Goal: Task Accomplishment & Management: Complete application form

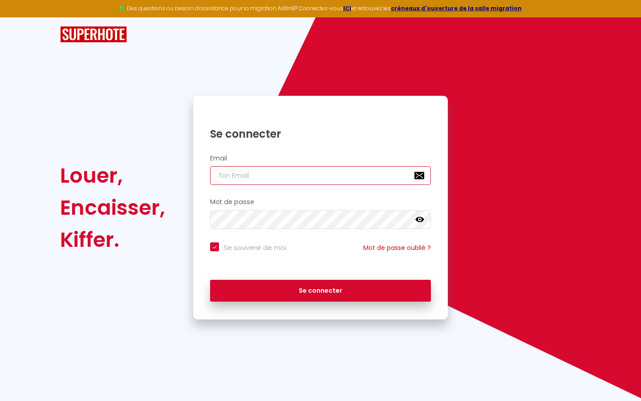
type input "s"
checkbox input "true"
type input "su"
checkbox input "true"
type input "sup"
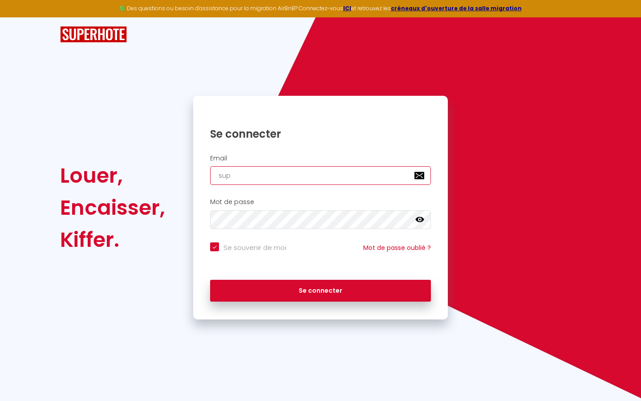
checkbox input "true"
type input "supe"
checkbox input "true"
type input "super"
checkbox input "true"
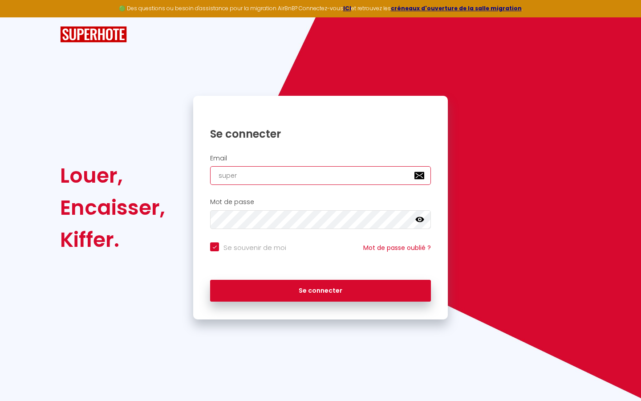
type input "superb"
checkbox input "true"
type input "superbo"
checkbox input "true"
type input "superbor"
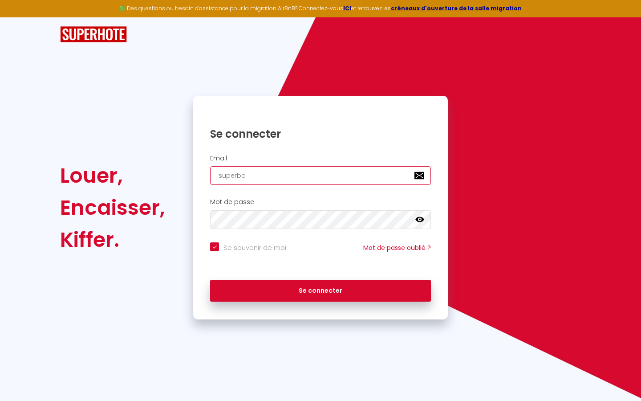
checkbox input "true"
type input "superbord"
checkbox input "true"
type input "superborde"
checkbox input "true"
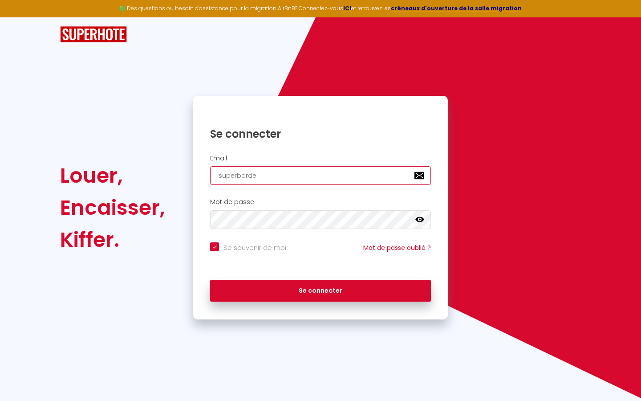
type input "superbordea"
checkbox input "true"
type input "superbordeau"
checkbox input "true"
type input "superbordeaux"
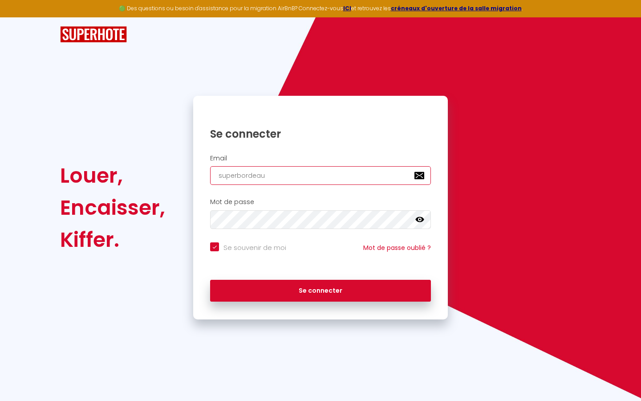
checkbox input "true"
type input "superbordeaux@"
checkbox input "true"
type input "superbordeaux@g"
checkbox input "true"
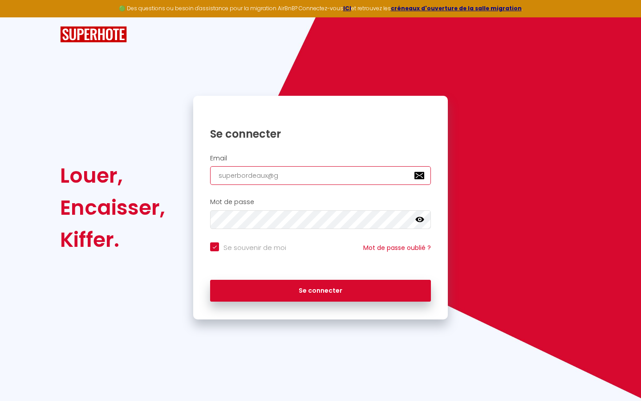
type input "superbordeaux@gm"
checkbox input "true"
type input "superbordeaux@gma"
checkbox input "true"
type input "superbordeaux@gmai"
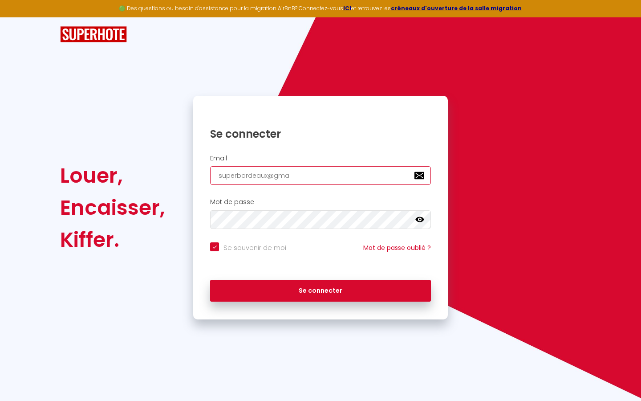
checkbox input "true"
type input "[EMAIL_ADDRESS]"
checkbox input "true"
type input "[EMAIL_ADDRESS]."
checkbox input "true"
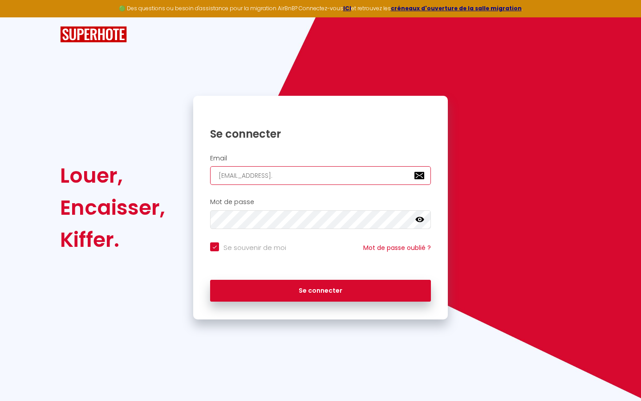
type input "superbordeaux@gmail.c"
checkbox input "true"
type input "[EMAIL_ADDRESS][DOMAIN_NAME]"
checkbox input "true"
type input "[EMAIL_ADDRESS][DOMAIN_NAME]"
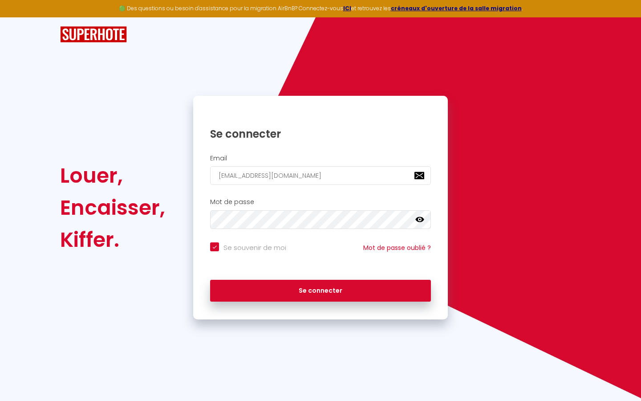
checkbox input "true"
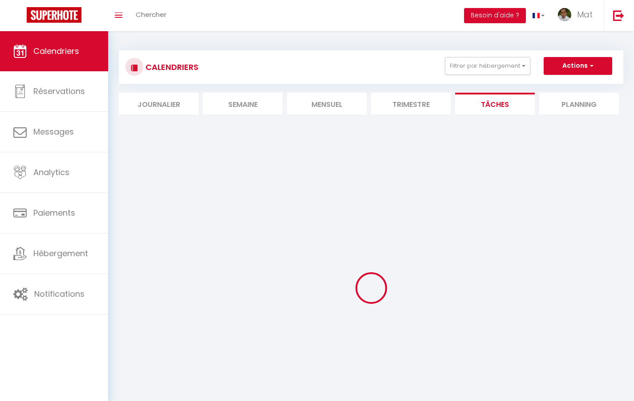
select select
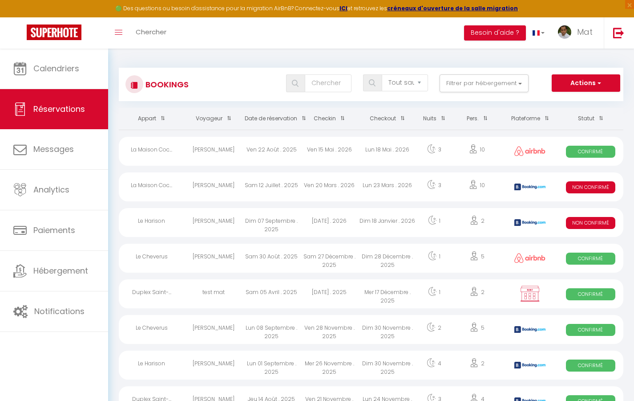
select select "message"
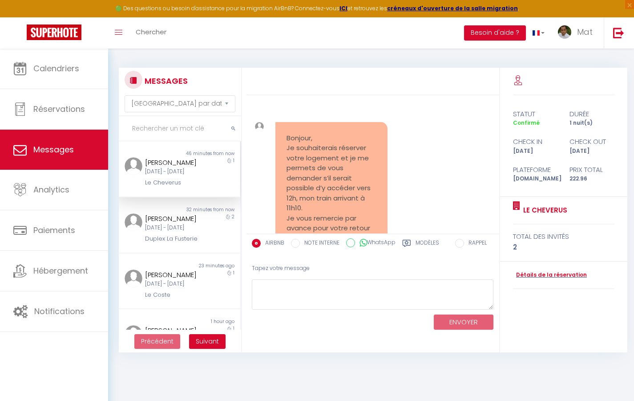
scroll to position [3501, 0]
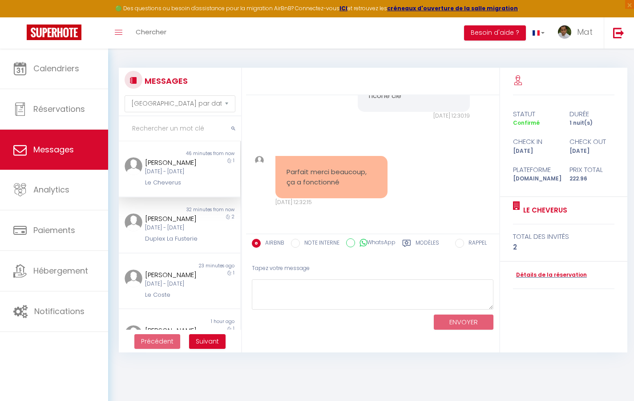
select select "2025"
select select "9"
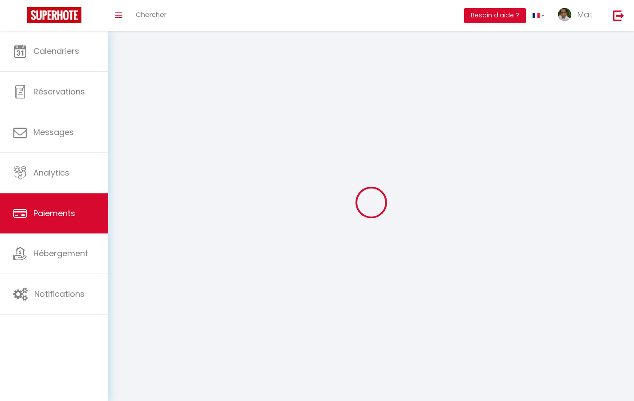
select select "2"
select select "0"
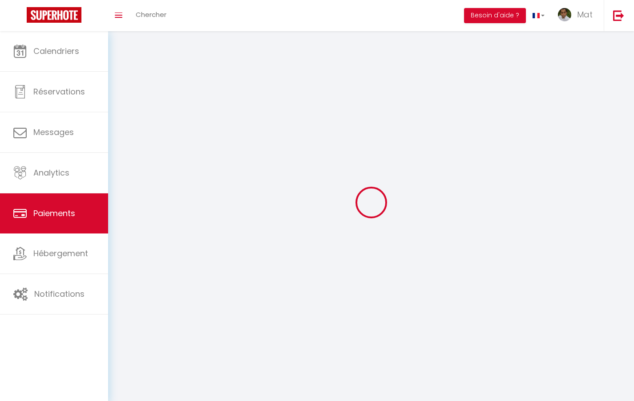
select select "0"
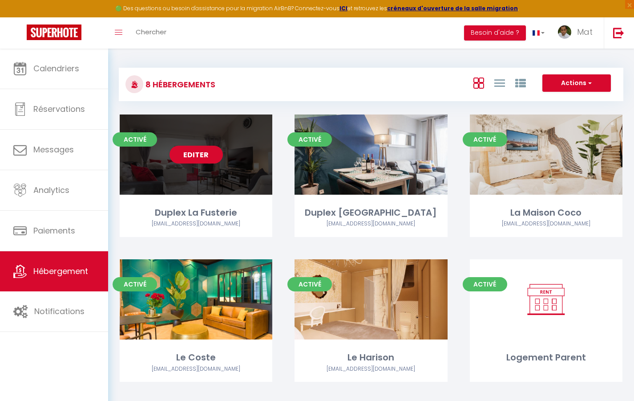
select select "3"
select select "2"
select select "1"
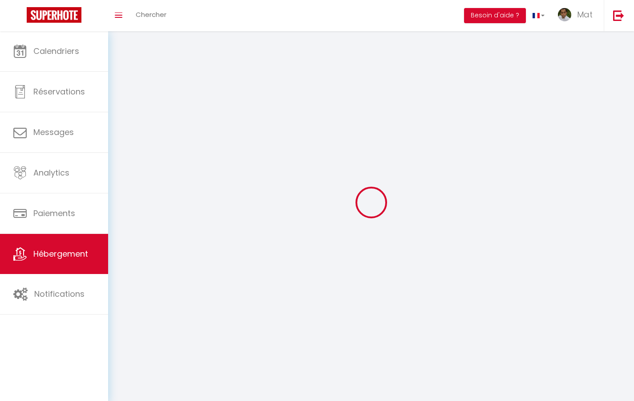
select select
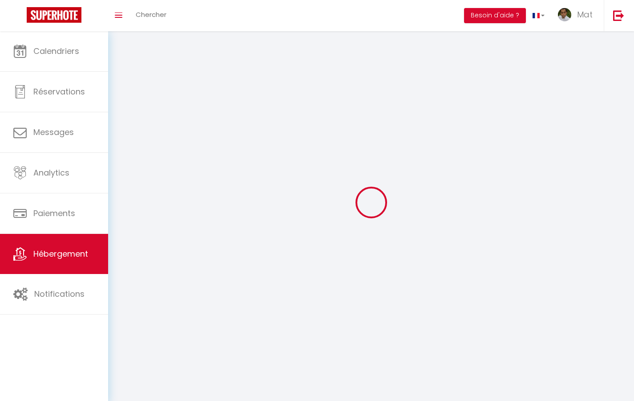
checkbox input "false"
select select
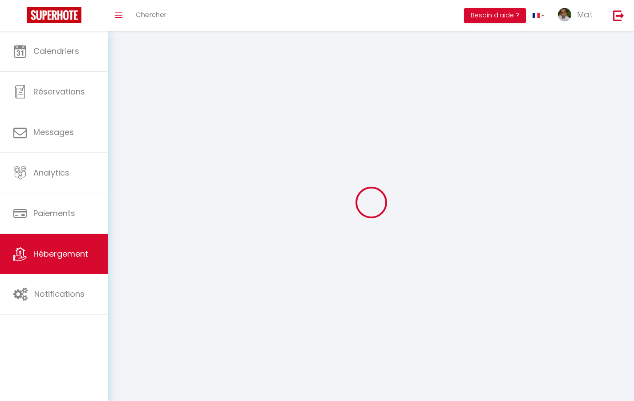
select select
select select "1"
select select
select select "28"
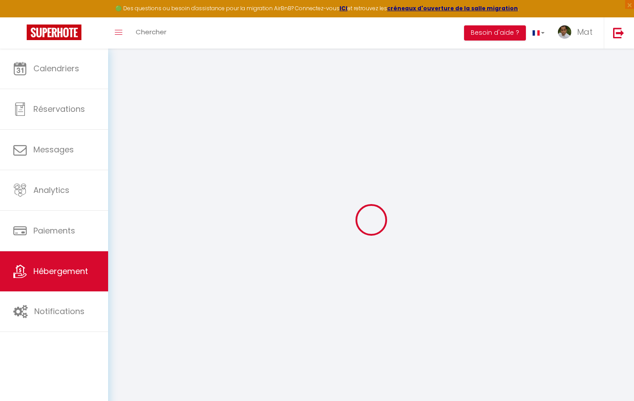
select select
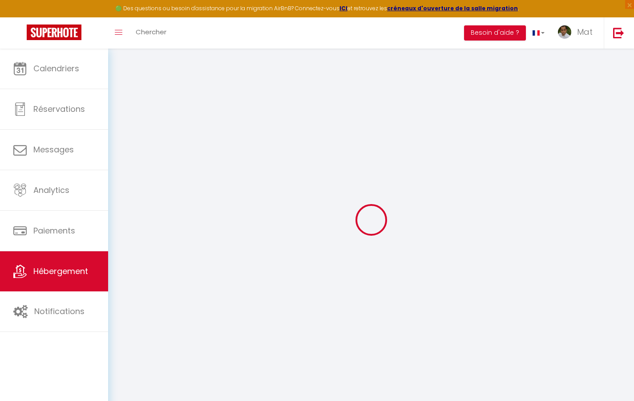
select select
checkbox input "false"
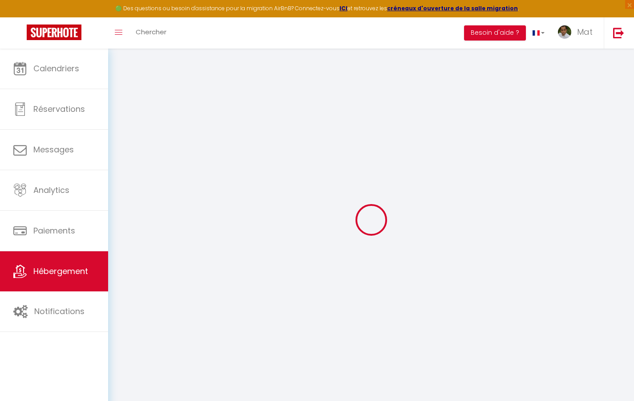
select select
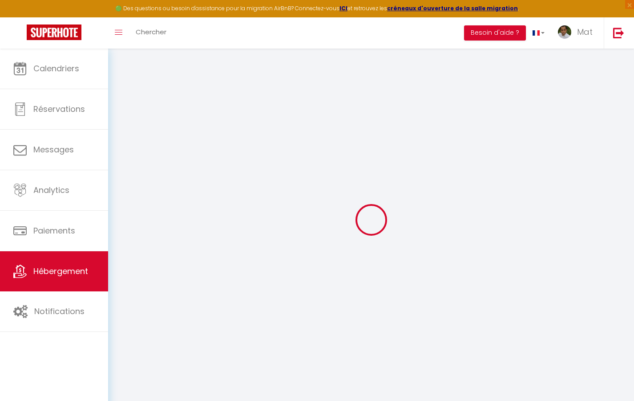
select select
checkbox input "false"
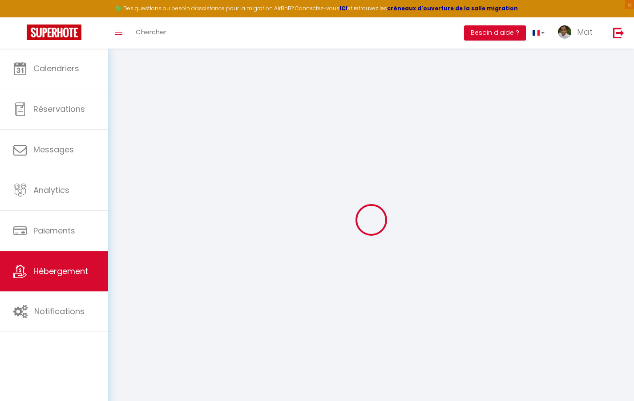
checkbox input "false"
select select
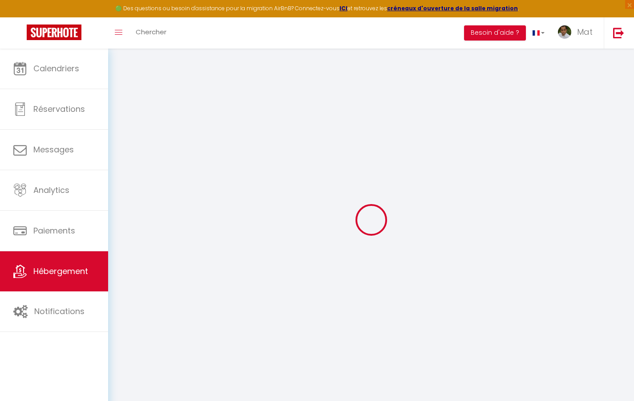
select select
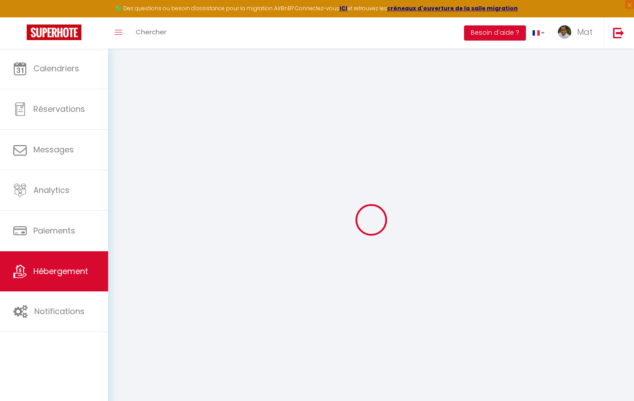
checkbox input "false"
select select
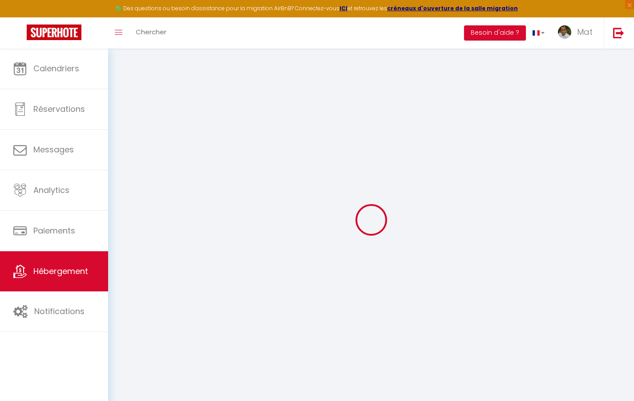
select select
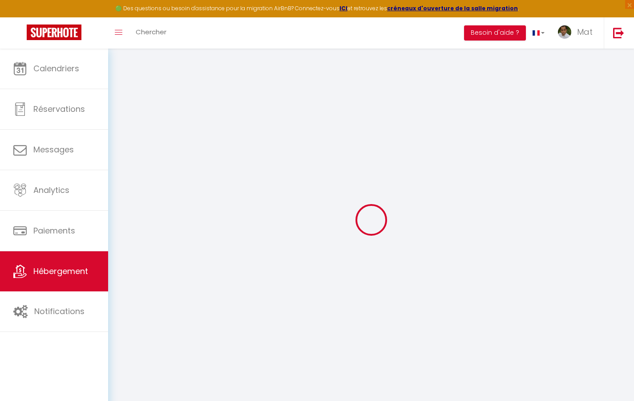
select select
checkbox input "false"
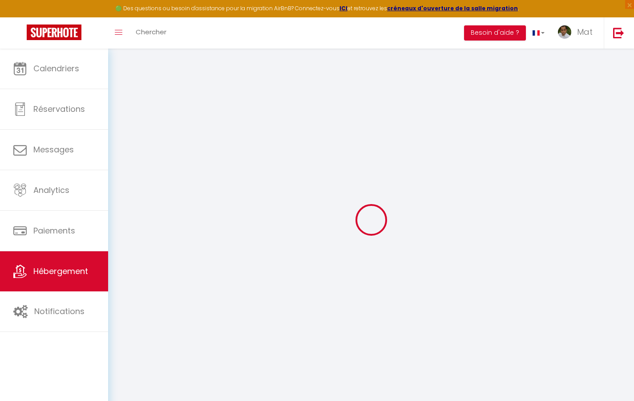
checkbox input "false"
select select
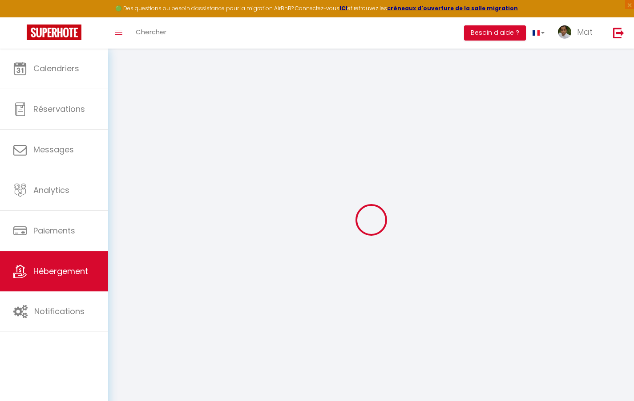
select select
checkbox input "false"
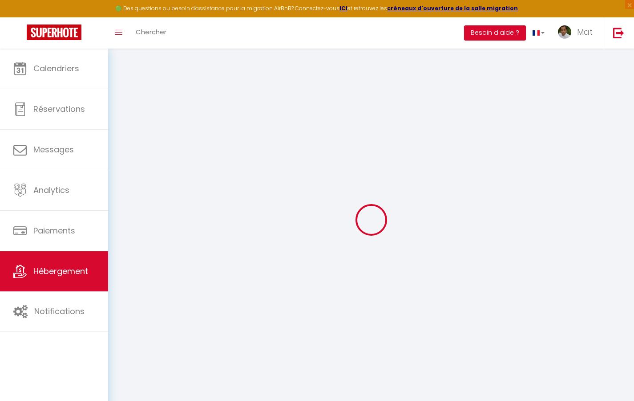
checkbox input "false"
select select
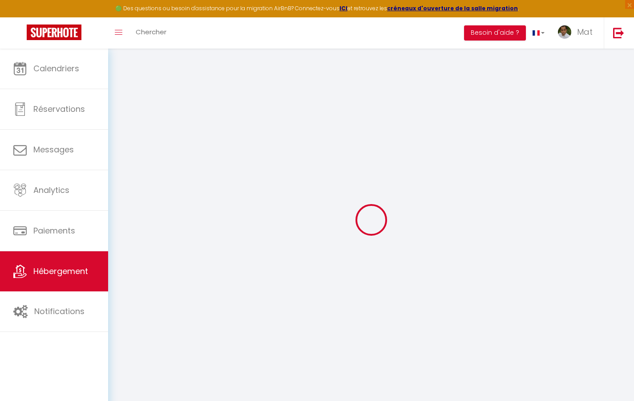
type input "Duplex La Fusterie"
type input "IMMO"
type input "MRA"
type input "[STREET_ADDRESS]"
type input "33800"
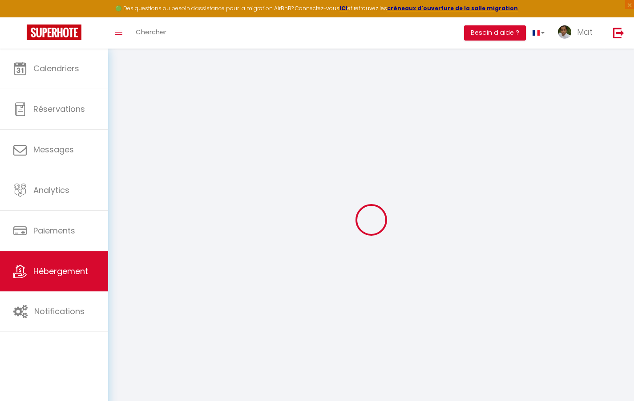
type input "[GEOGRAPHIC_DATA]"
select select "6"
type input "35"
type input "20"
type input "30"
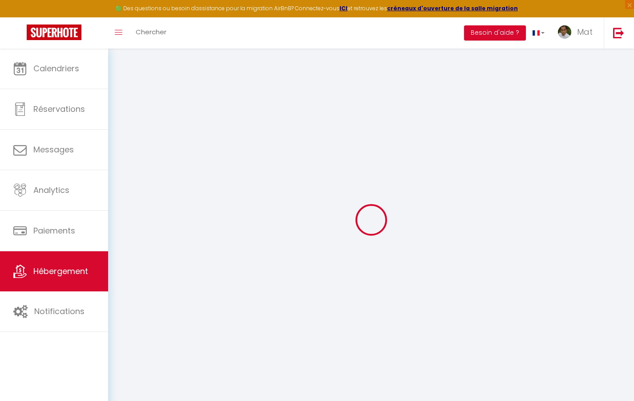
type input "1.65"
type input "200"
select select
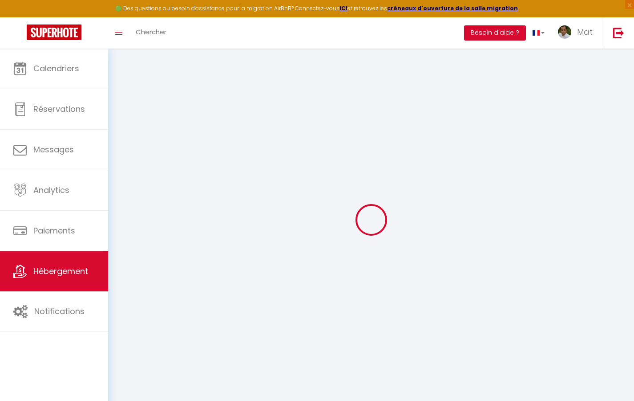
select select
type input "[STREET_ADDRESS]"
type input "33800"
type input "[GEOGRAPHIC_DATA]"
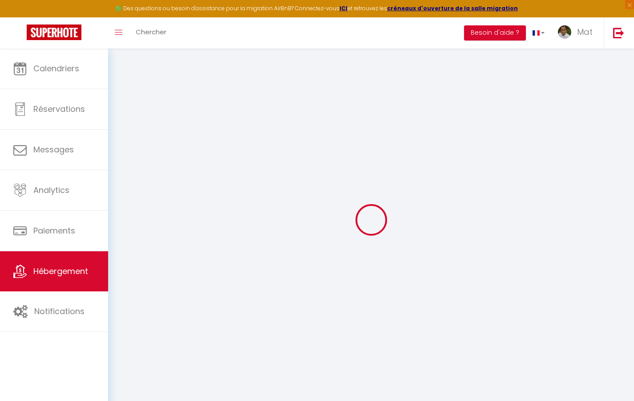
type input "[EMAIL_ADDRESS][DOMAIN_NAME]"
select select "742"
checkbox input "true"
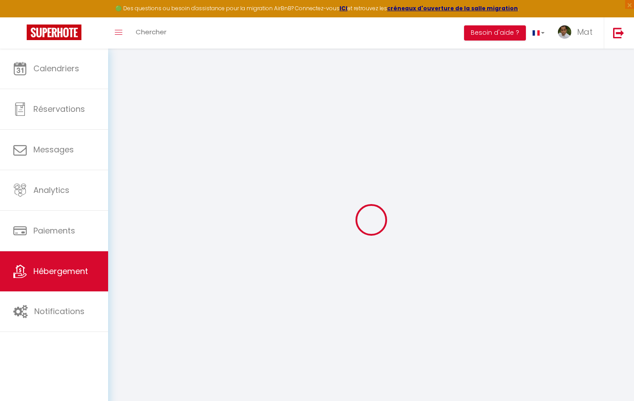
checkbox input "false"
type input "10"
type input "50"
type input "0"
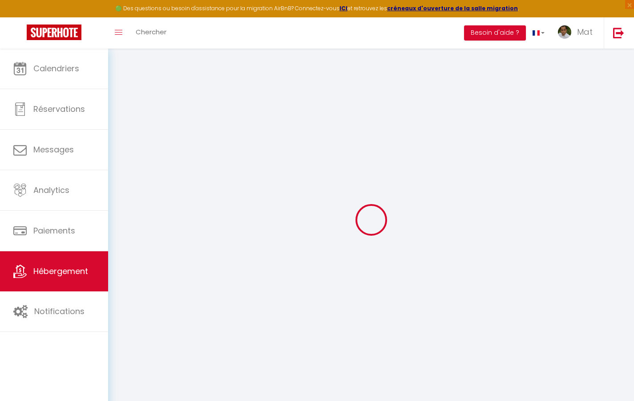
type input "0"
select select "2365"
select select
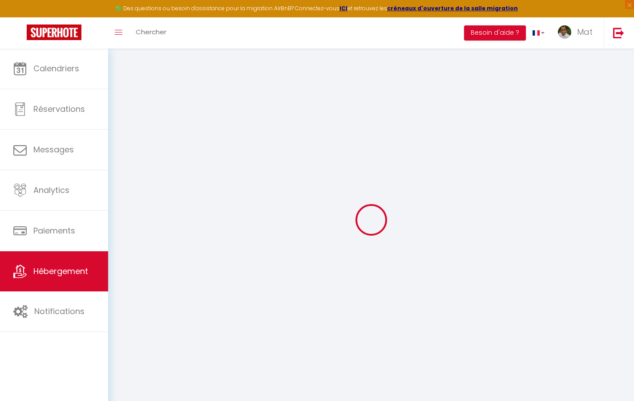
select select
checkbox input "true"
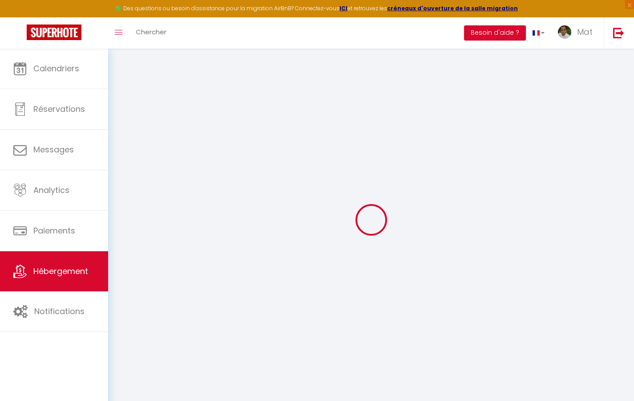
checkbox input "true"
checkbox input "false"
select select
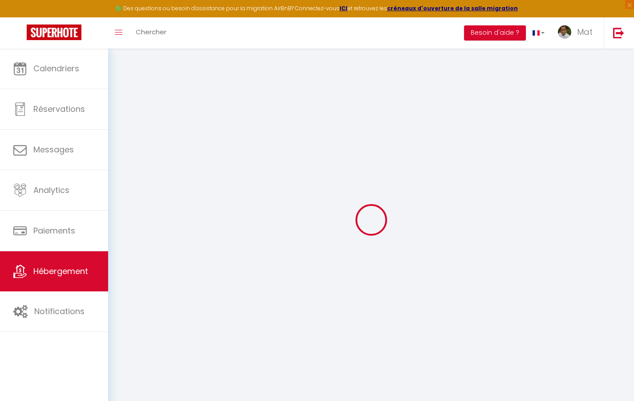
select select
checkbox input "true"
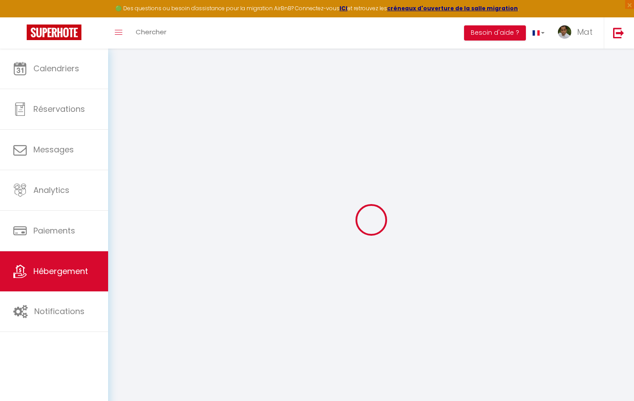
checkbox input "false"
select select
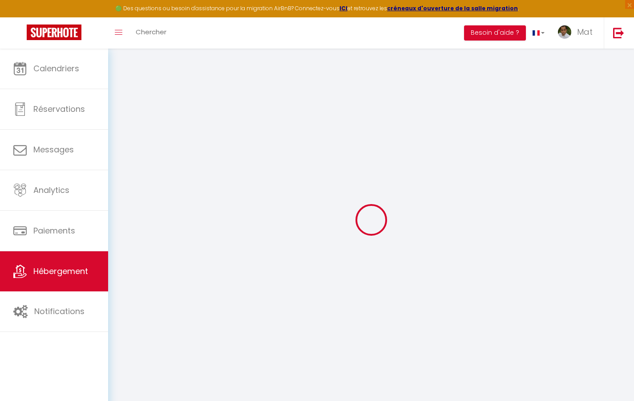
select select
checkbox input "true"
checkbox input "false"
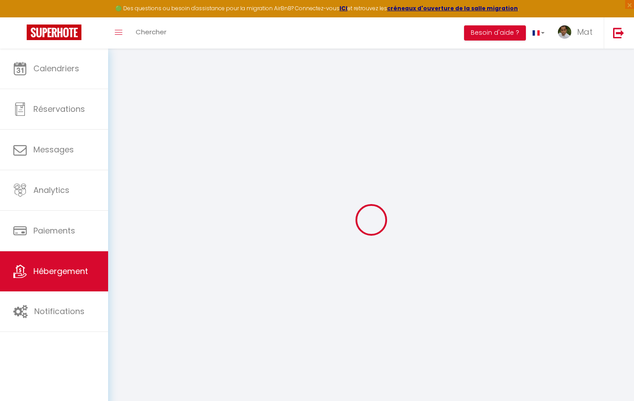
checkbox input "true"
